Goal: Task Accomplishment & Management: Manage account settings

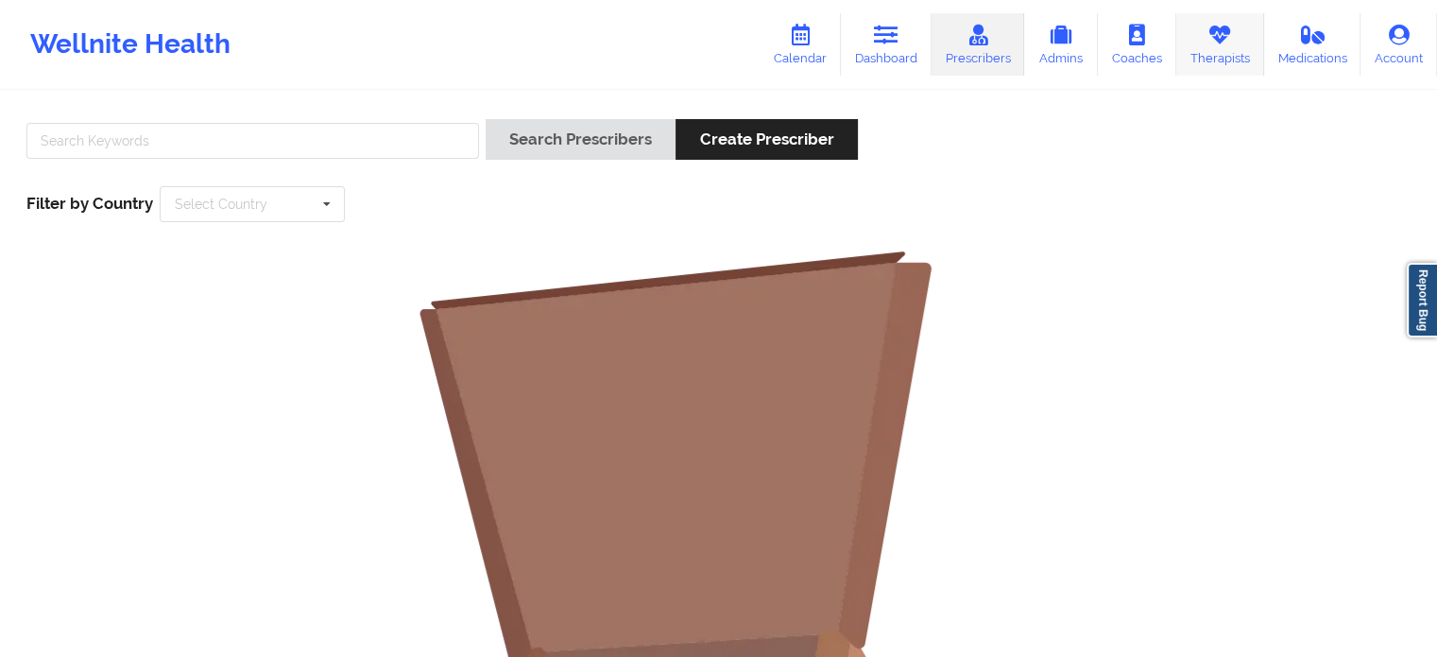
click at [1235, 48] on link "Therapists" at bounding box center [1220, 44] width 88 height 62
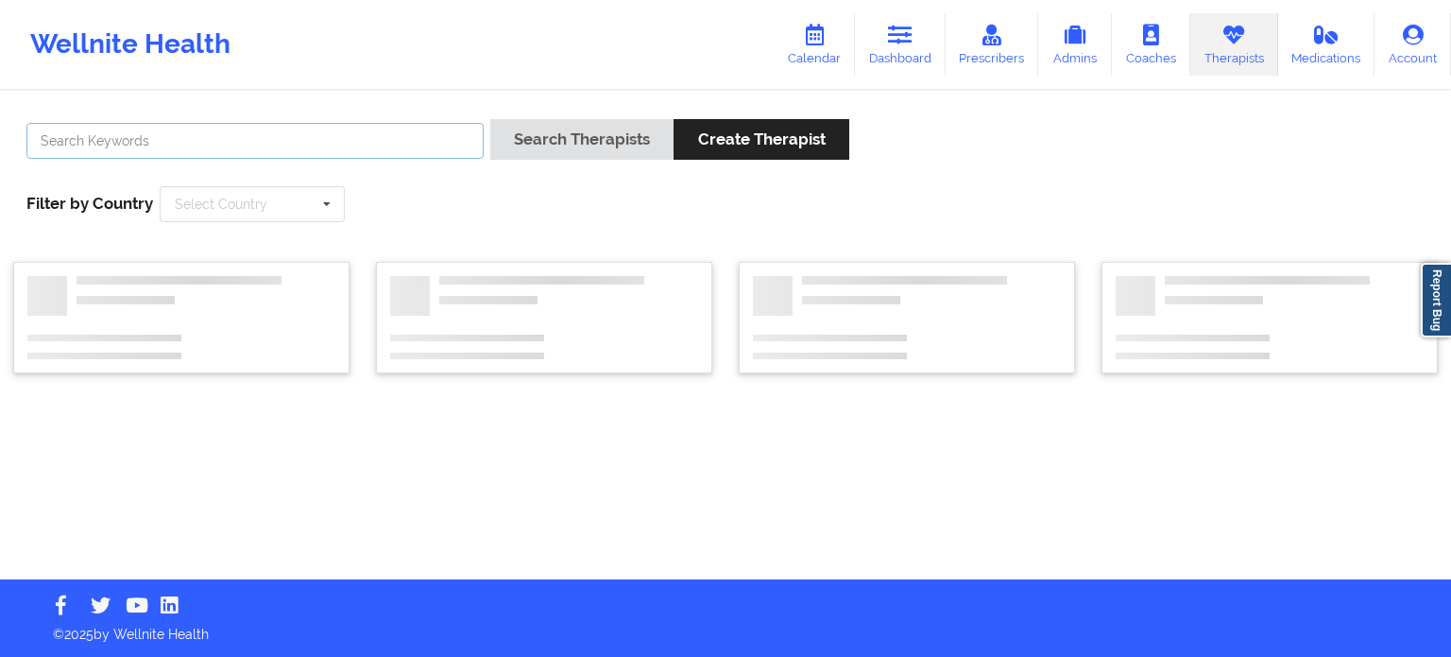
click at [303, 135] on input "text" at bounding box center [254, 141] width 457 height 36
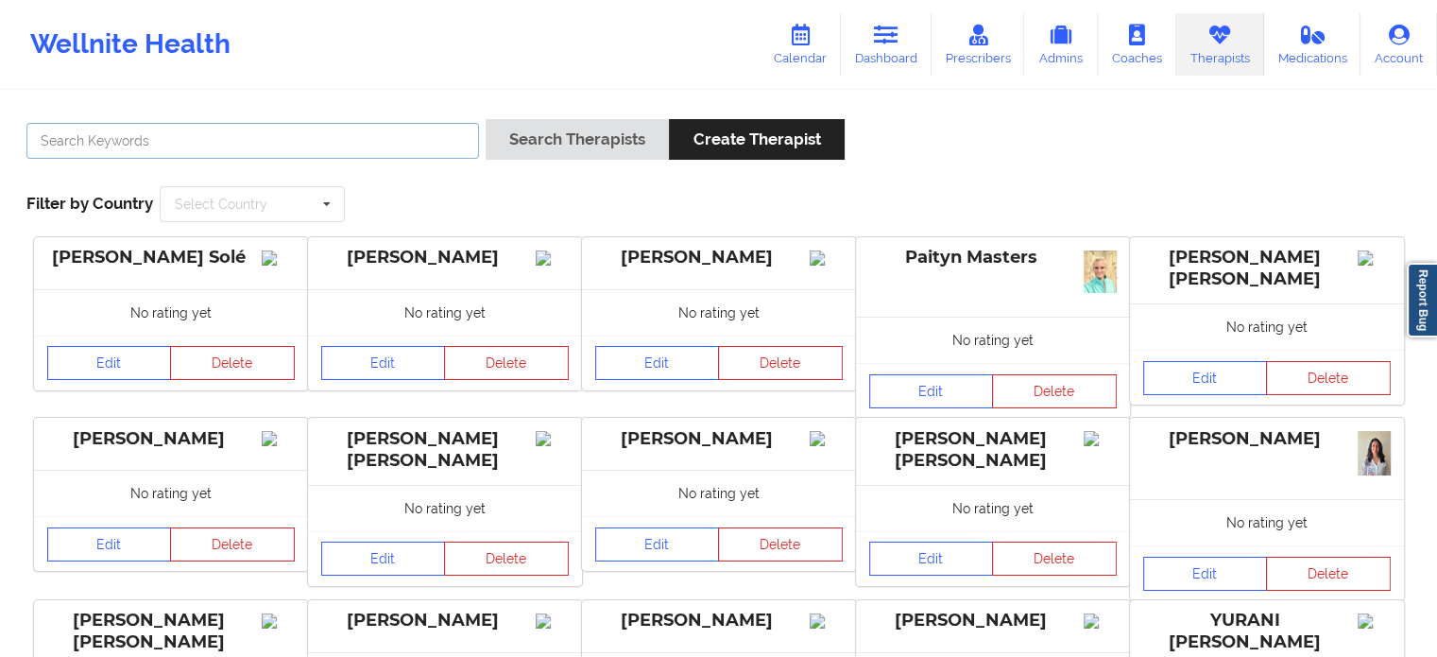
click at [231, 136] on input "text" at bounding box center [252, 141] width 453 height 36
type input "[PERSON_NAME][EMAIL_ADDRESS][PERSON_NAME][DOMAIN_NAME]"
click at [486, 119] on button "Search Therapists" at bounding box center [577, 139] width 183 height 41
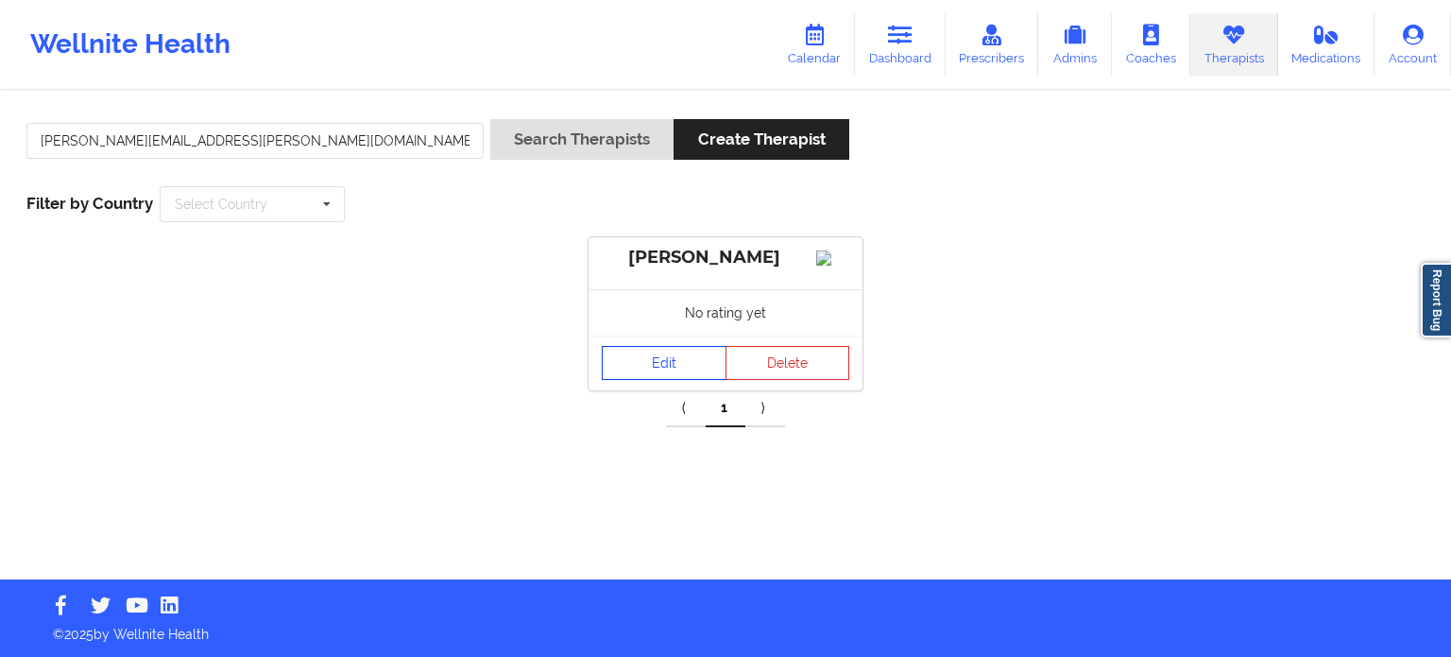
click at [665, 370] on link "Edit" at bounding box center [664, 363] width 125 height 34
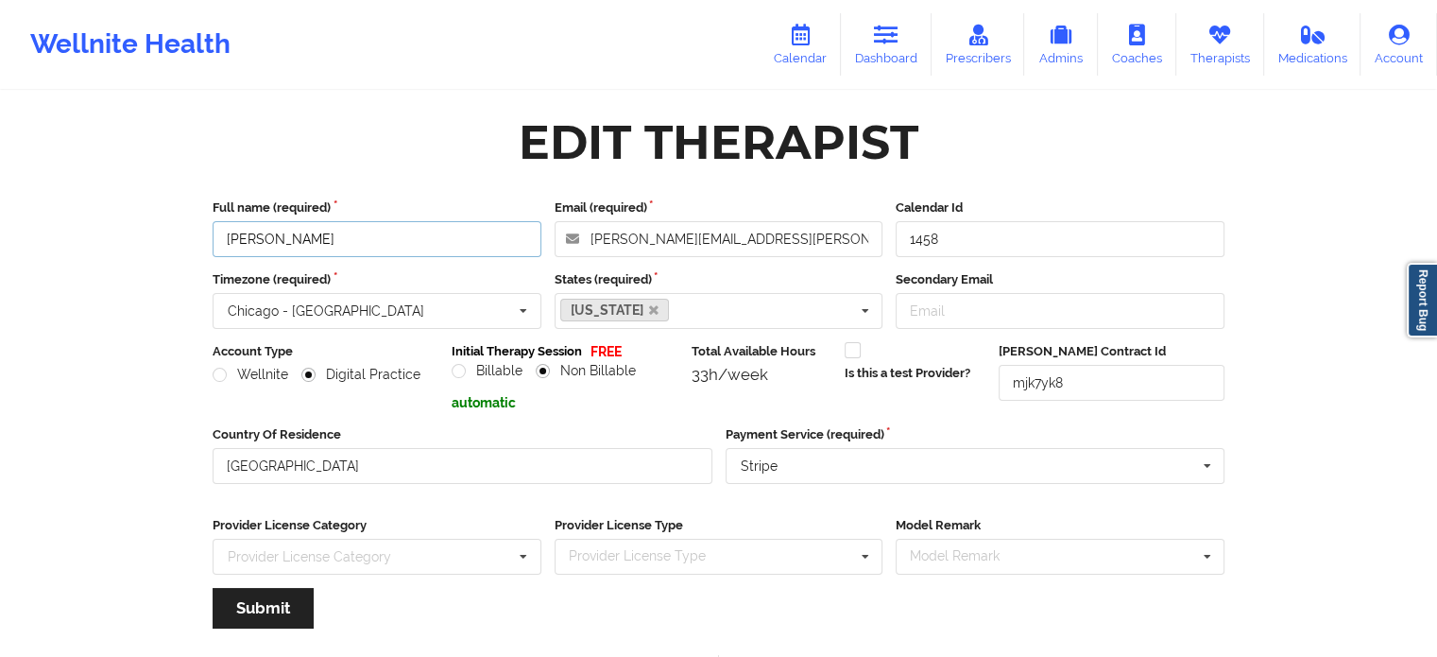
click at [336, 252] on input "[PERSON_NAME]" at bounding box center [377, 239] width 329 height 36
click at [336, 249] on input "[PERSON_NAME]" at bounding box center [377, 239] width 329 height 36
type input "[PERSON_NAME] [PERSON_NAME]"
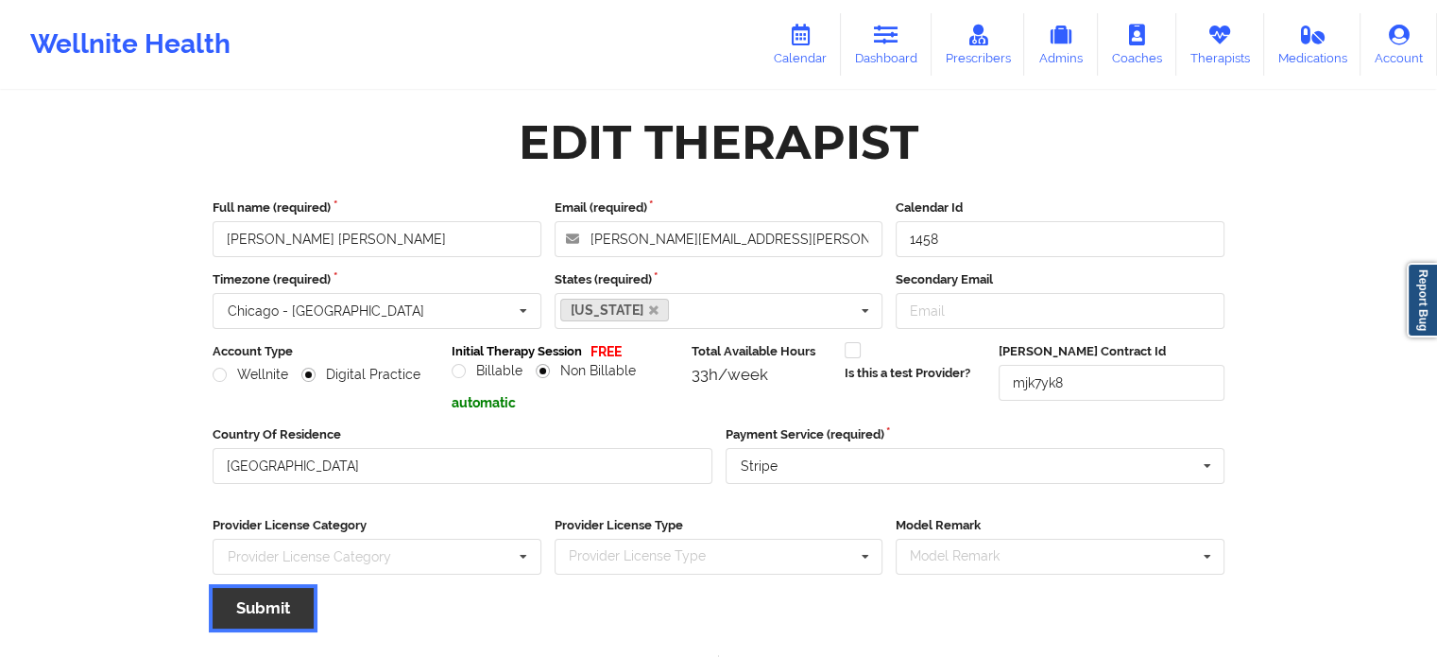
click at [296, 605] on button "Submit" at bounding box center [263, 608] width 101 height 41
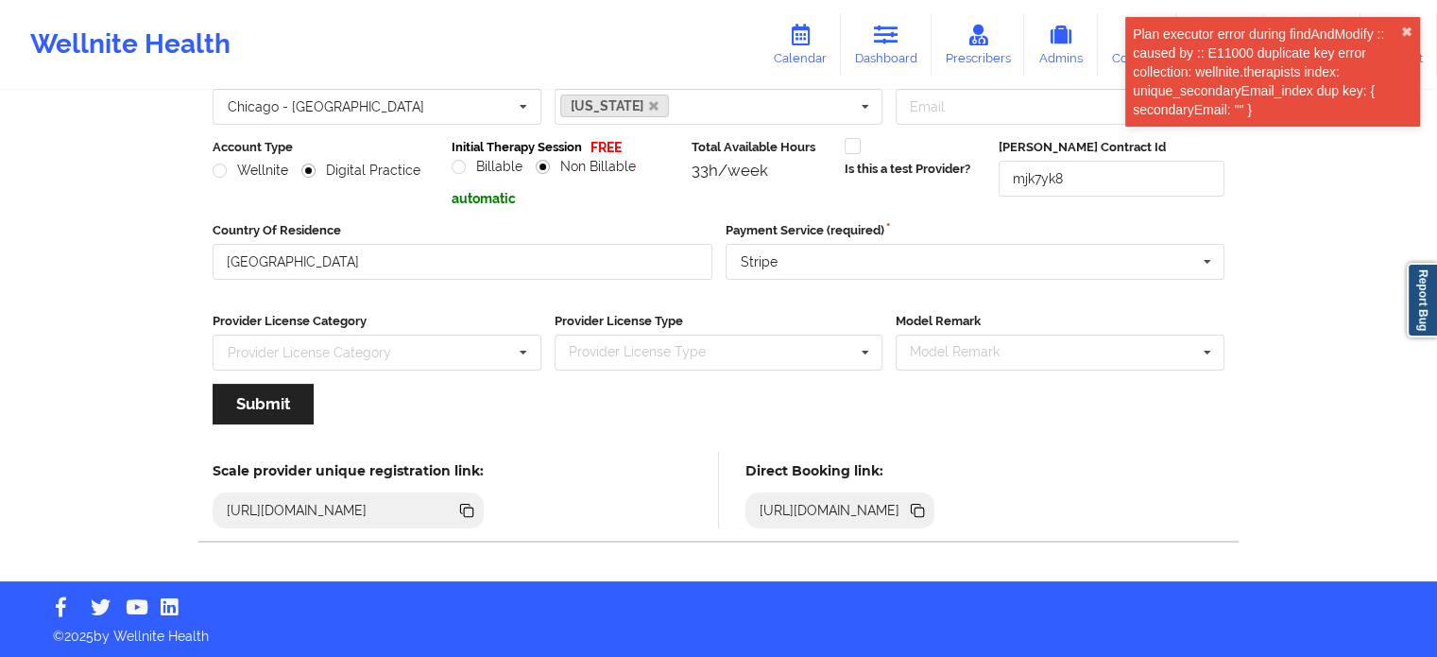
scroll to position [110, 0]
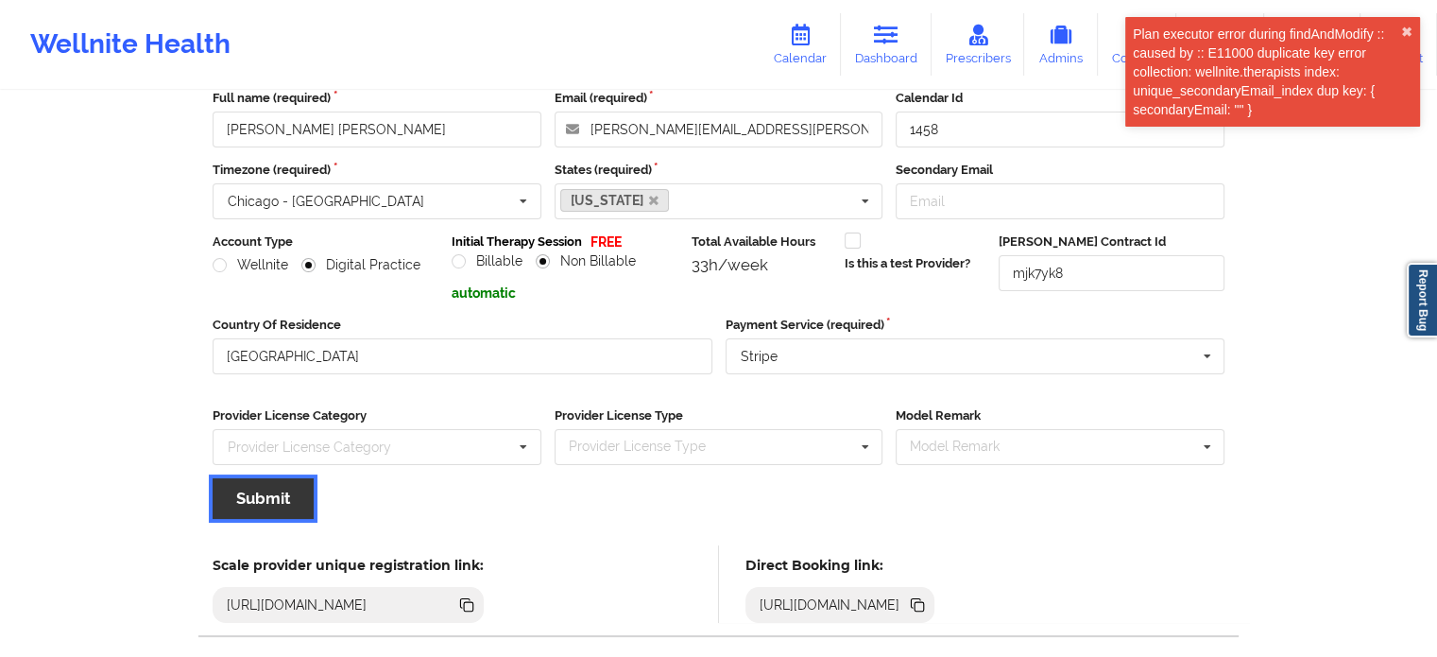
click at [267, 504] on button "Submit" at bounding box center [263, 498] width 101 height 41
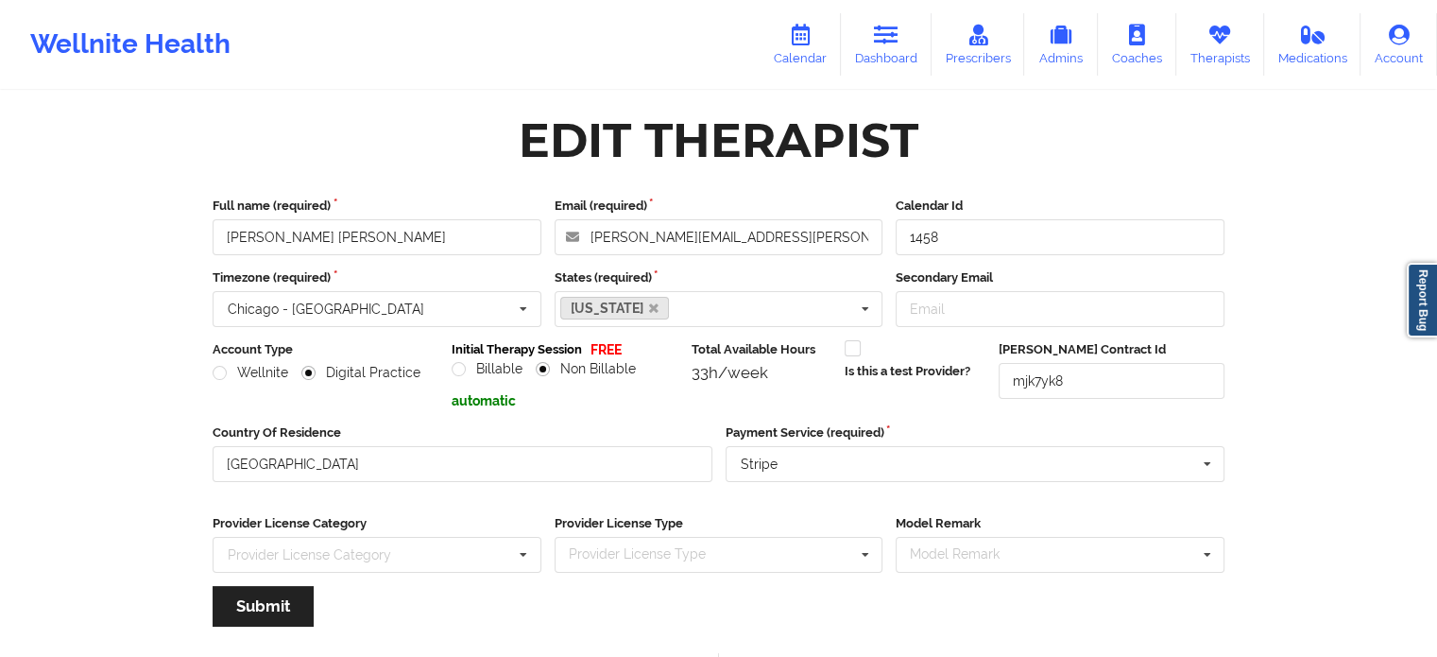
scroll to position [0, 0]
